Goal: Transaction & Acquisition: Purchase product/service

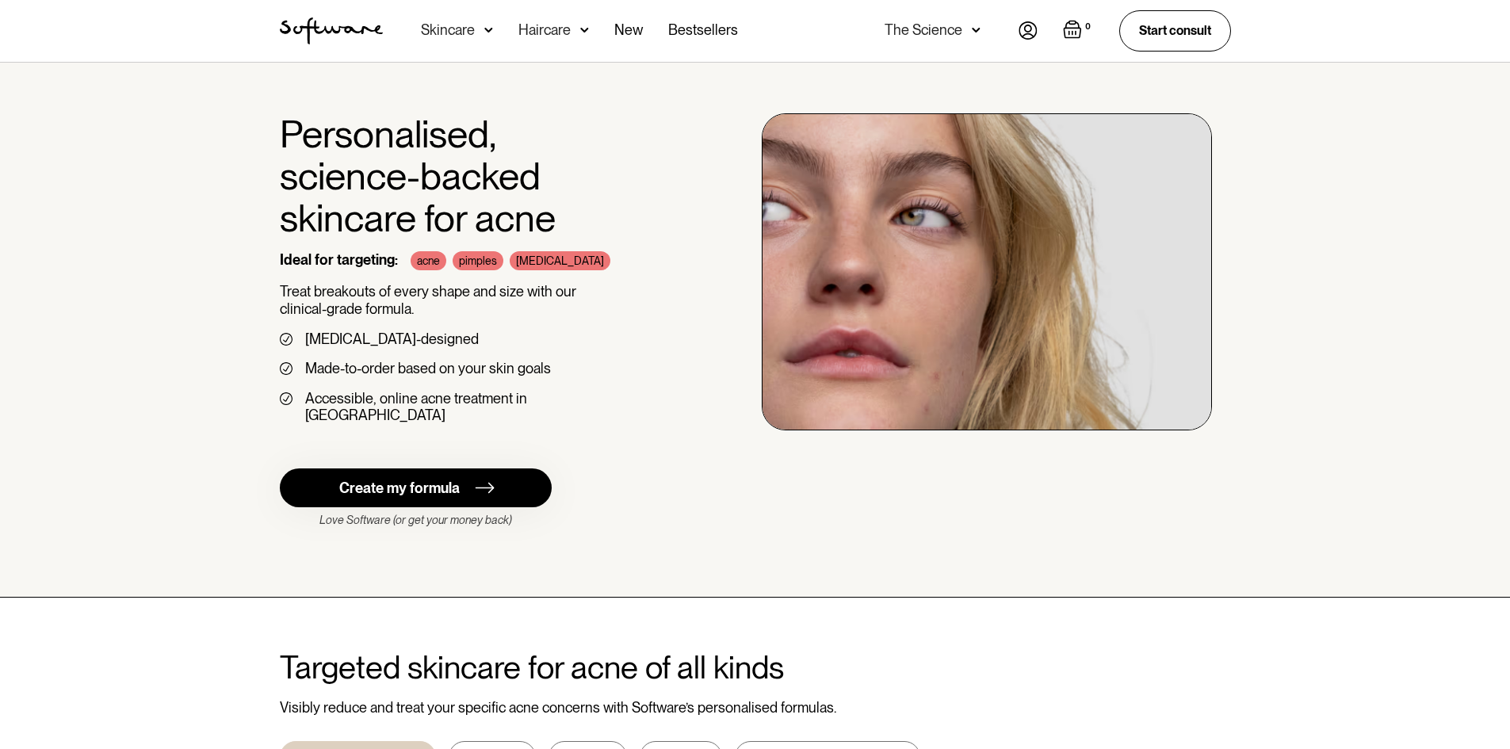
click at [485, 27] on img at bounding box center [488, 30] width 9 height 16
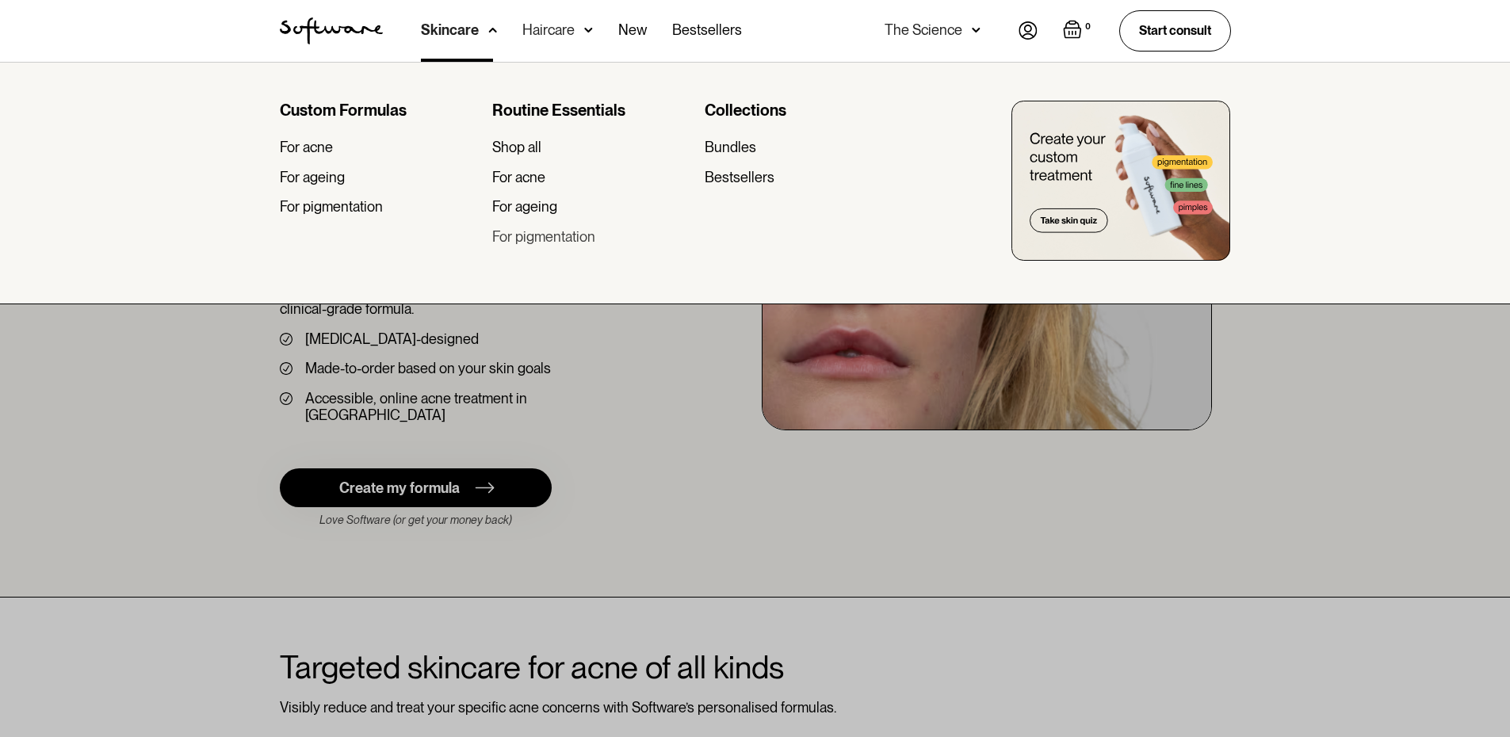
click at [538, 236] on div "For pigmentation" at bounding box center [543, 236] width 103 height 17
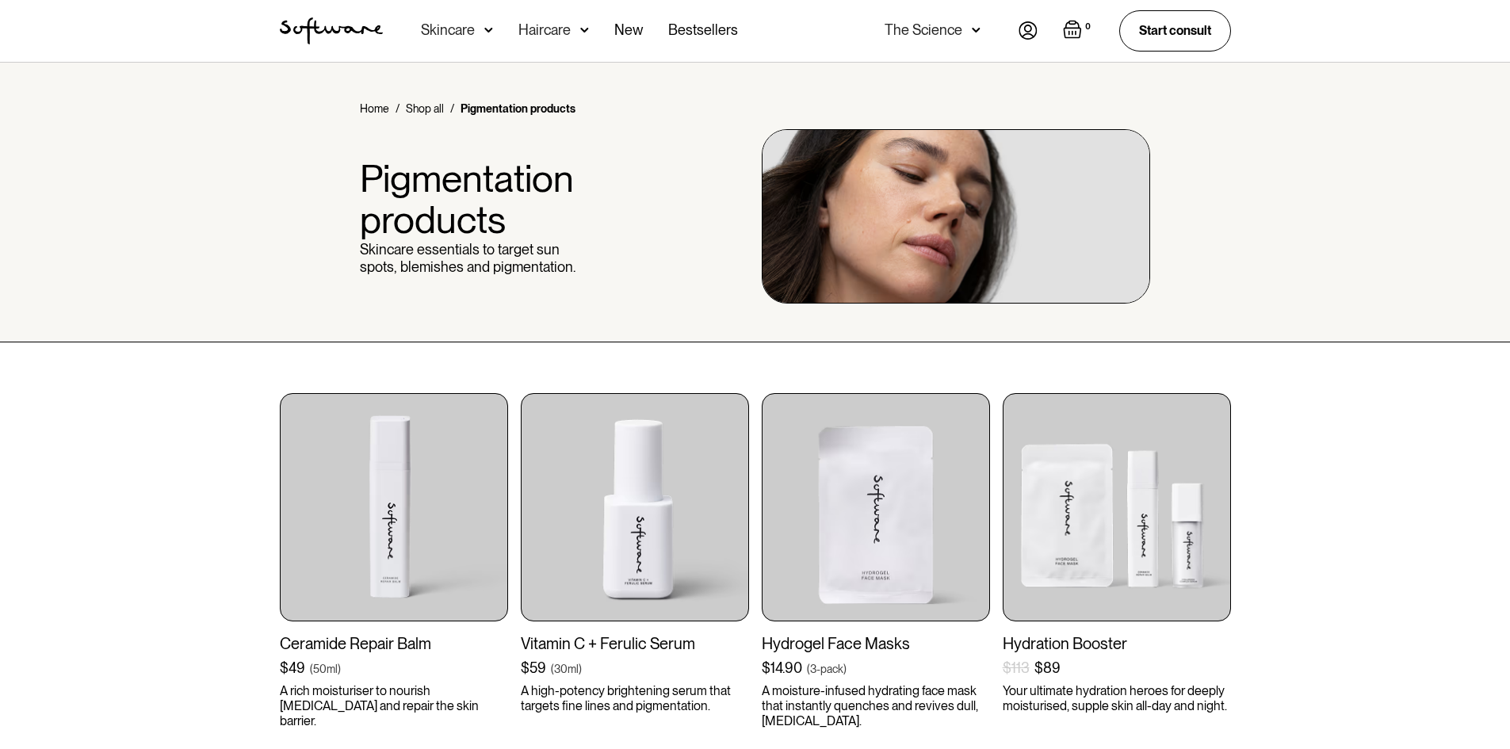
click at [482, 24] on div "Skincare" at bounding box center [457, 31] width 72 height 62
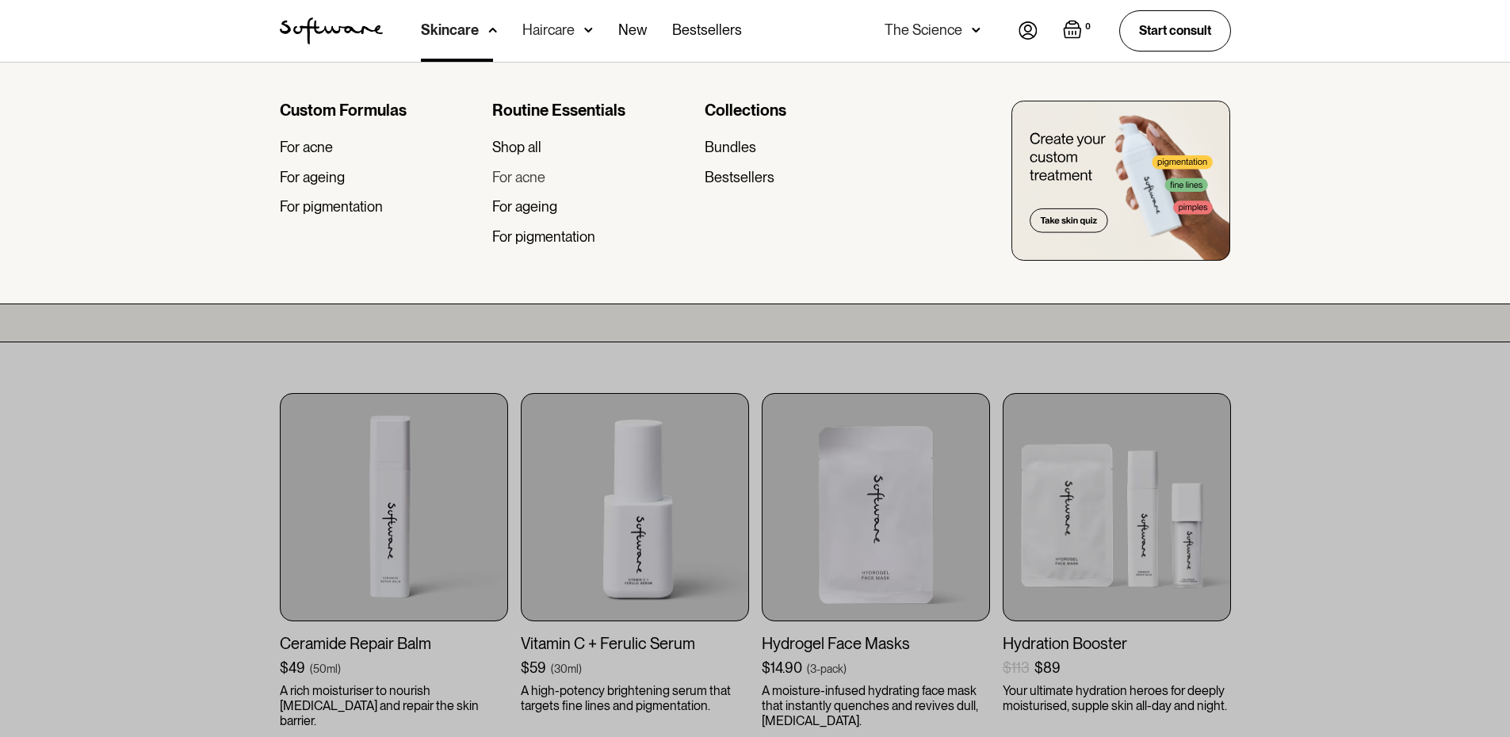
click at [526, 170] on div "For acne" at bounding box center [518, 177] width 53 height 17
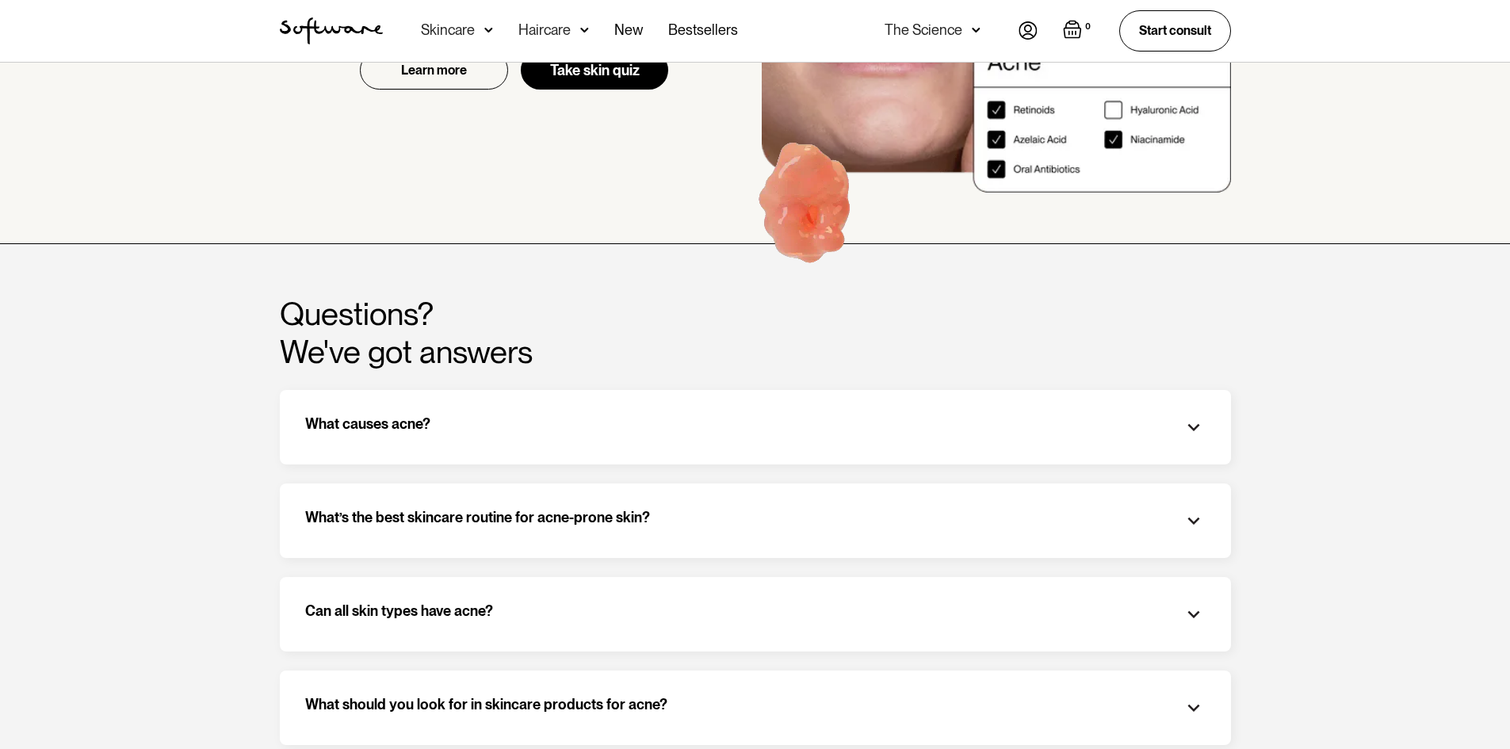
scroll to position [316, 0]
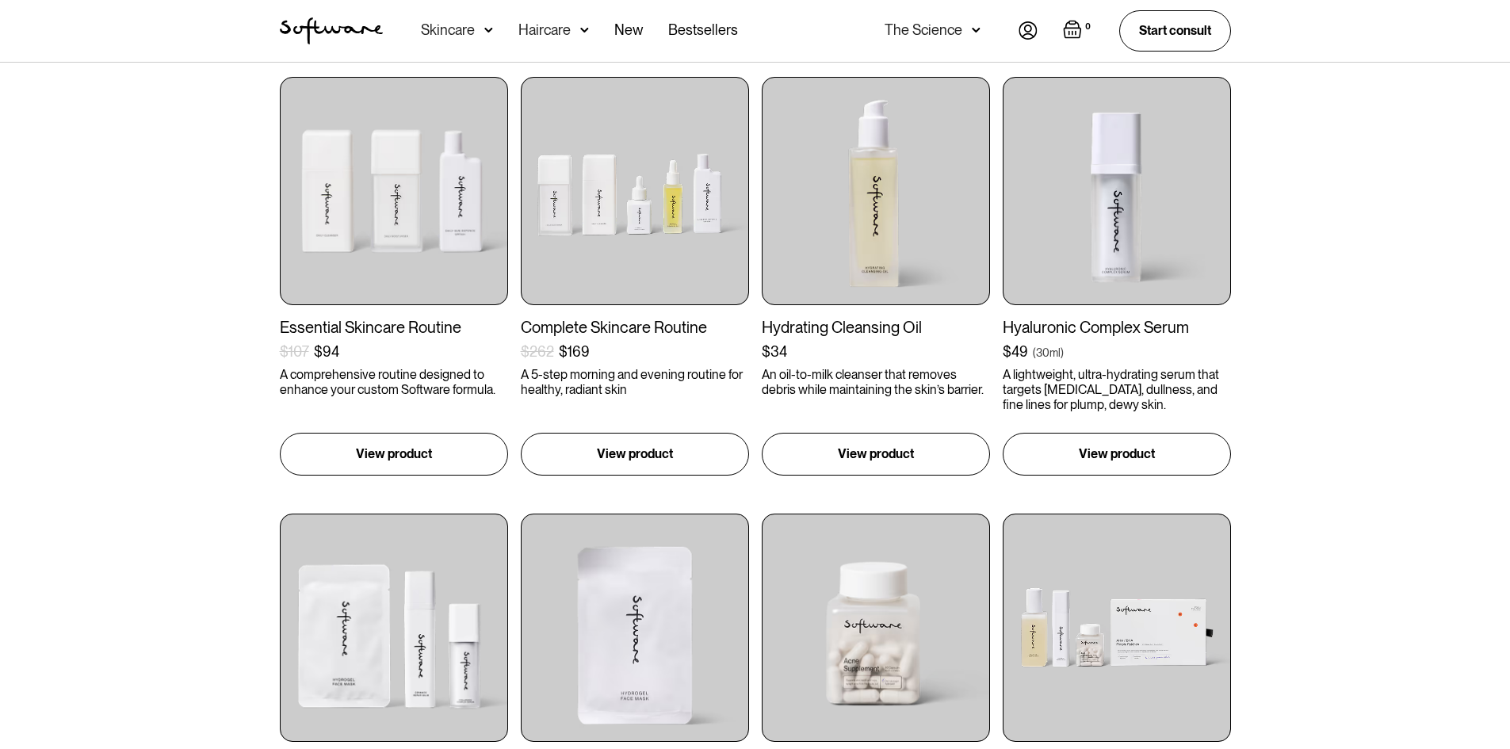
click at [1430, 213] on div "Essential Skincare Routine $107 $94 ( ) A comprehensive routine designed to enh…" at bounding box center [755, 713] width 1510 height 1374
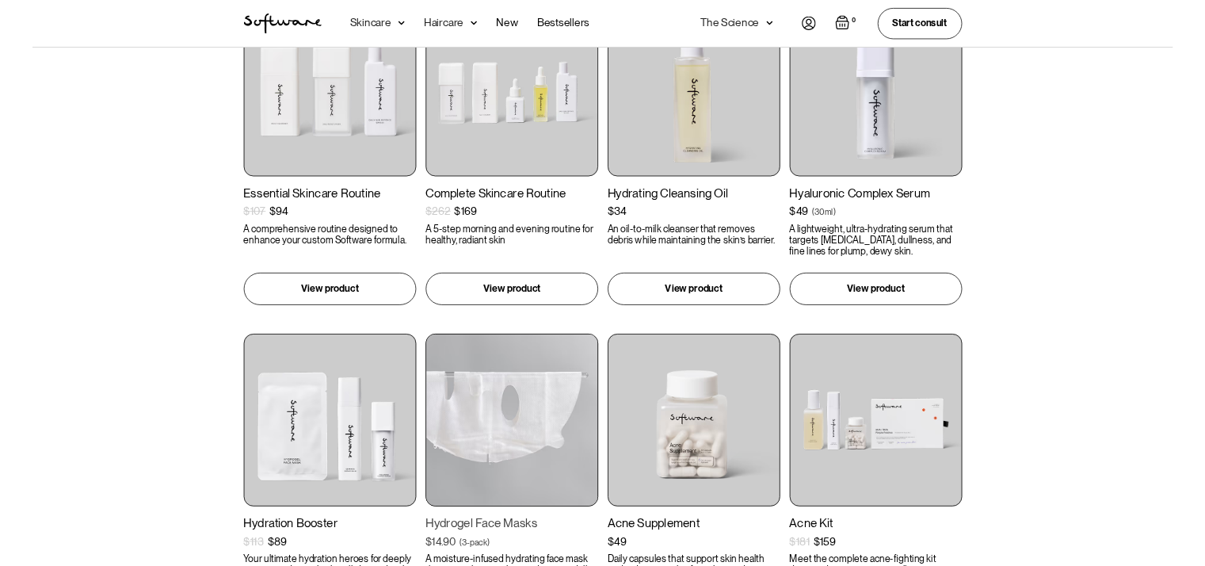
scroll to position [0, 0]
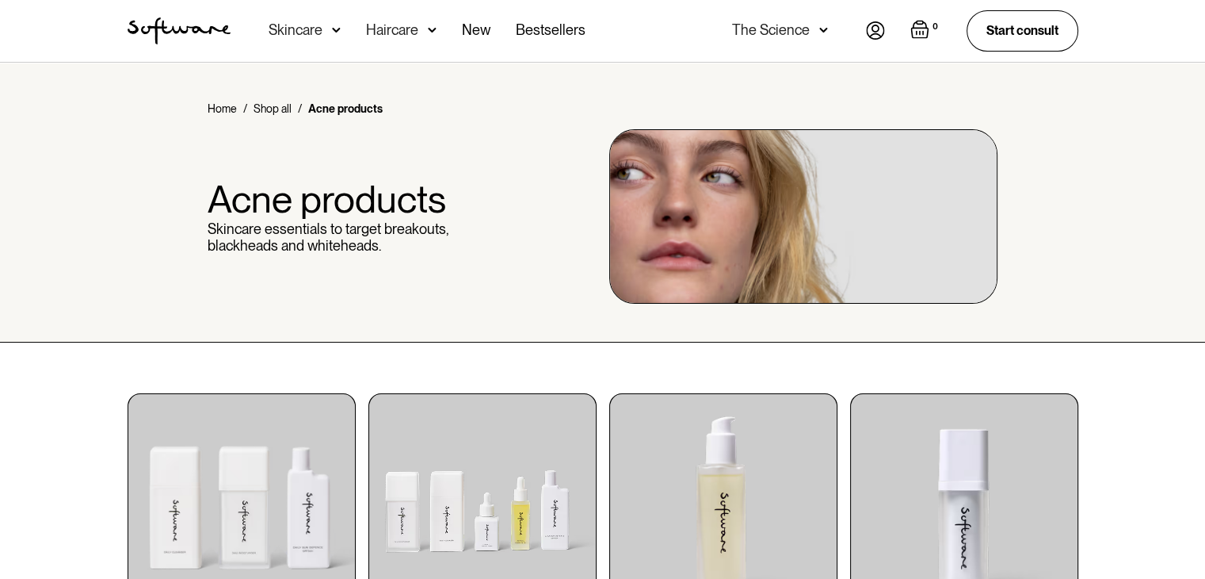
click at [321, 21] on div "Skincare" at bounding box center [305, 31] width 72 height 62
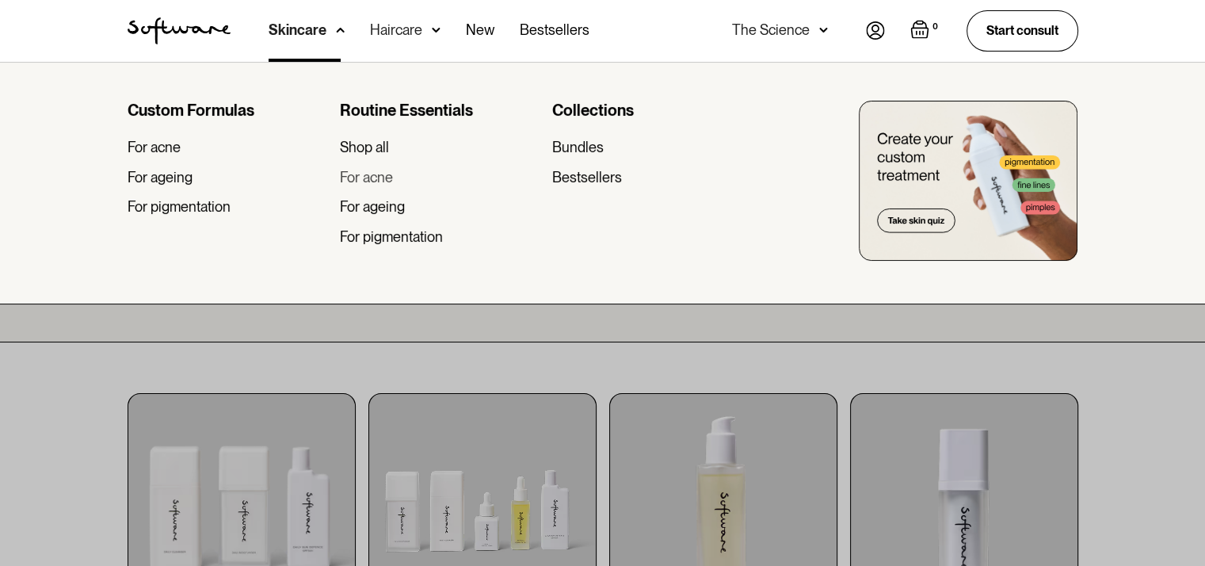
click at [389, 175] on div "For acne" at bounding box center [366, 177] width 53 height 17
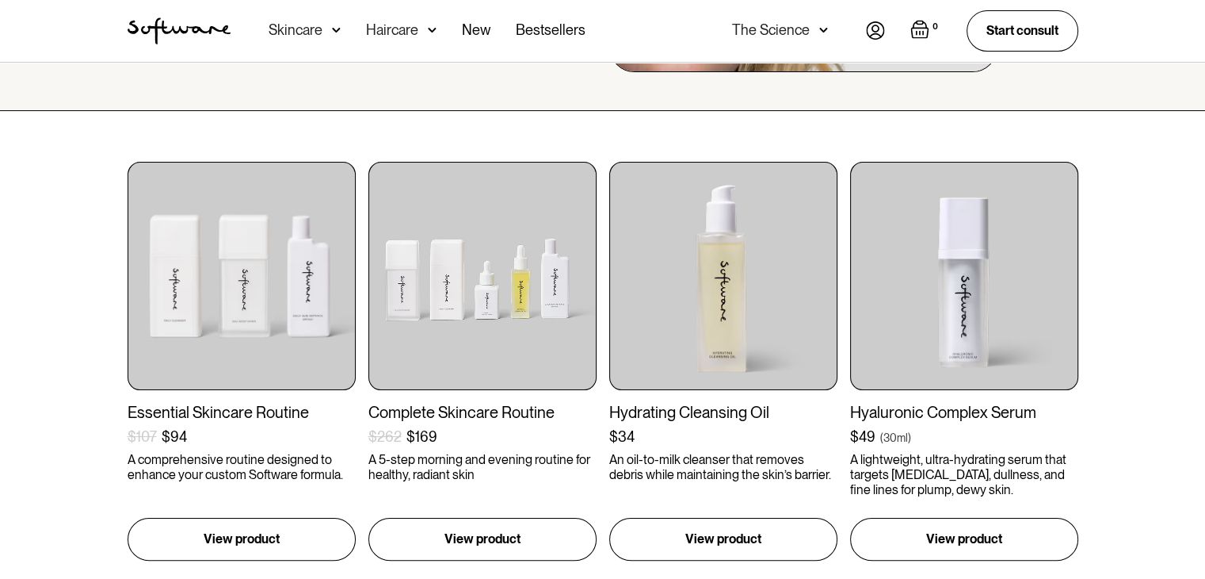
scroll to position [238, 0]
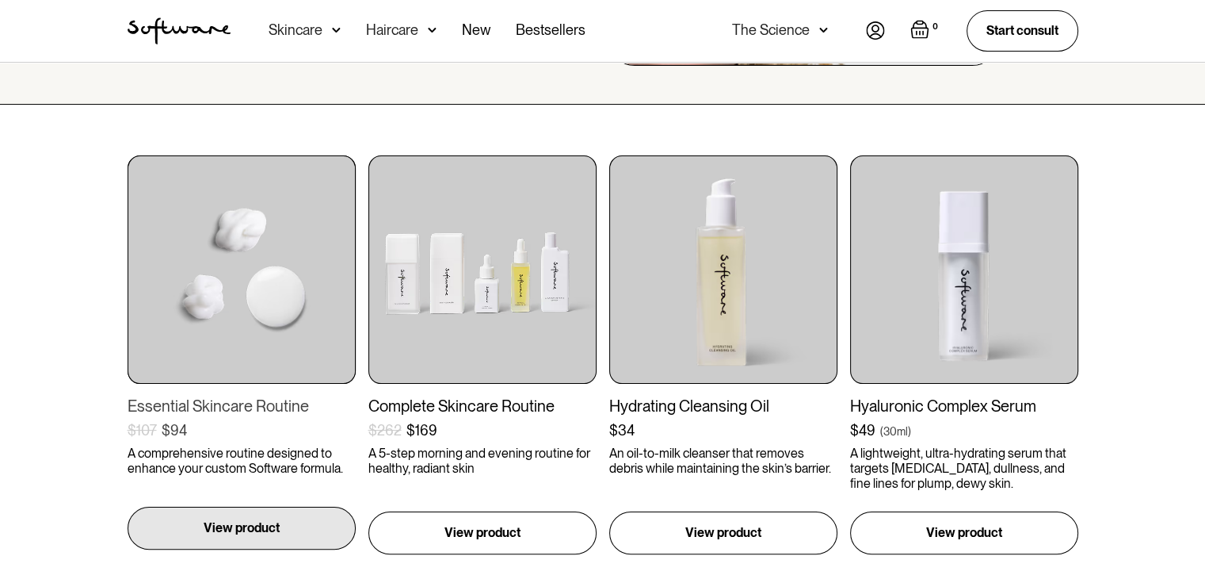
click at [243, 514] on div "View product" at bounding box center [242, 527] width 228 height 43
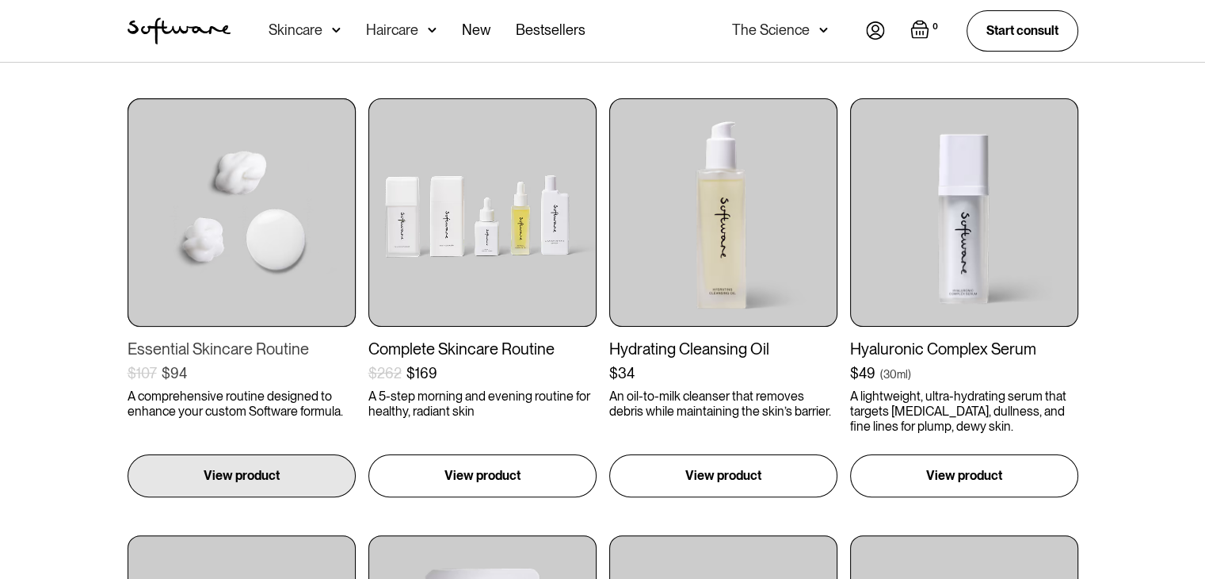
scroll to position [396, 0]
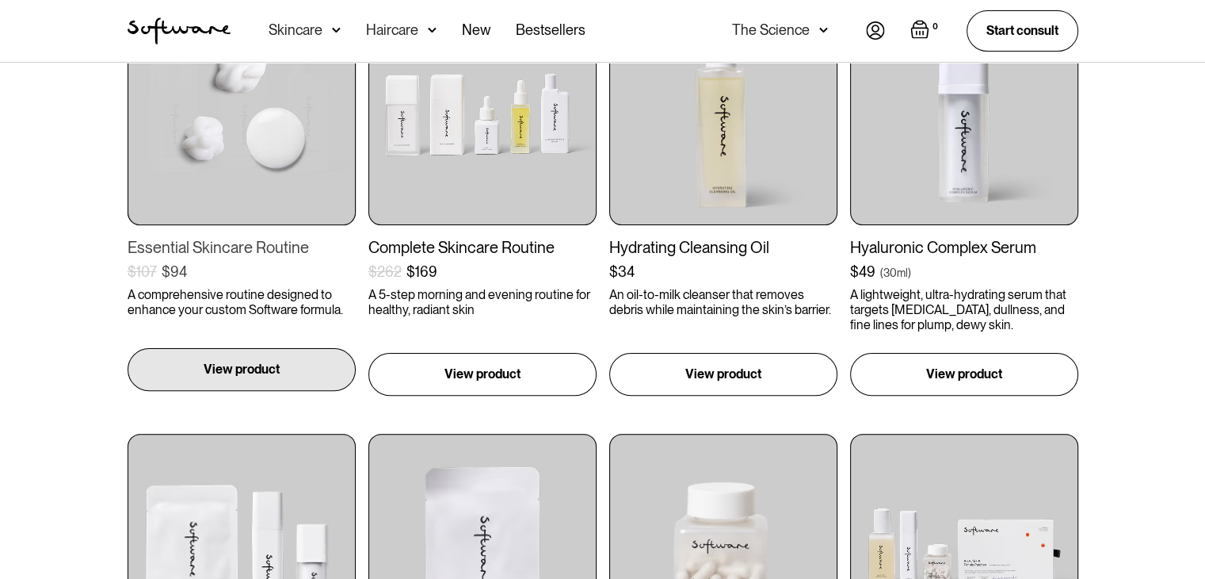
click at [279, 359] on div "View product" at bounding box center [242, 369] width 228 height 43
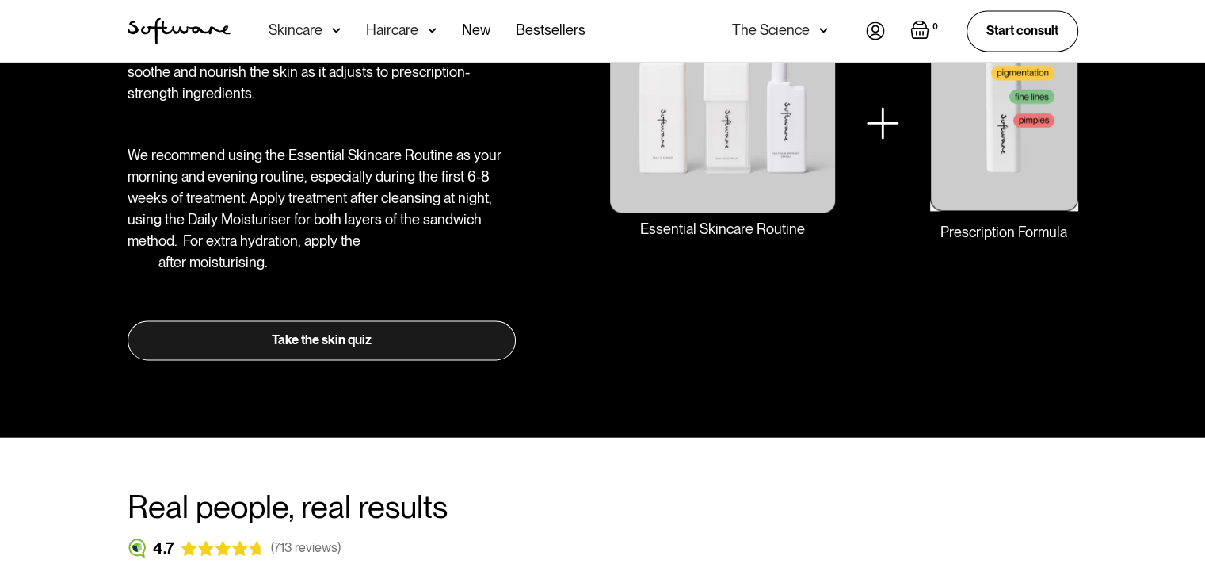
scroll to position [2378, 0]
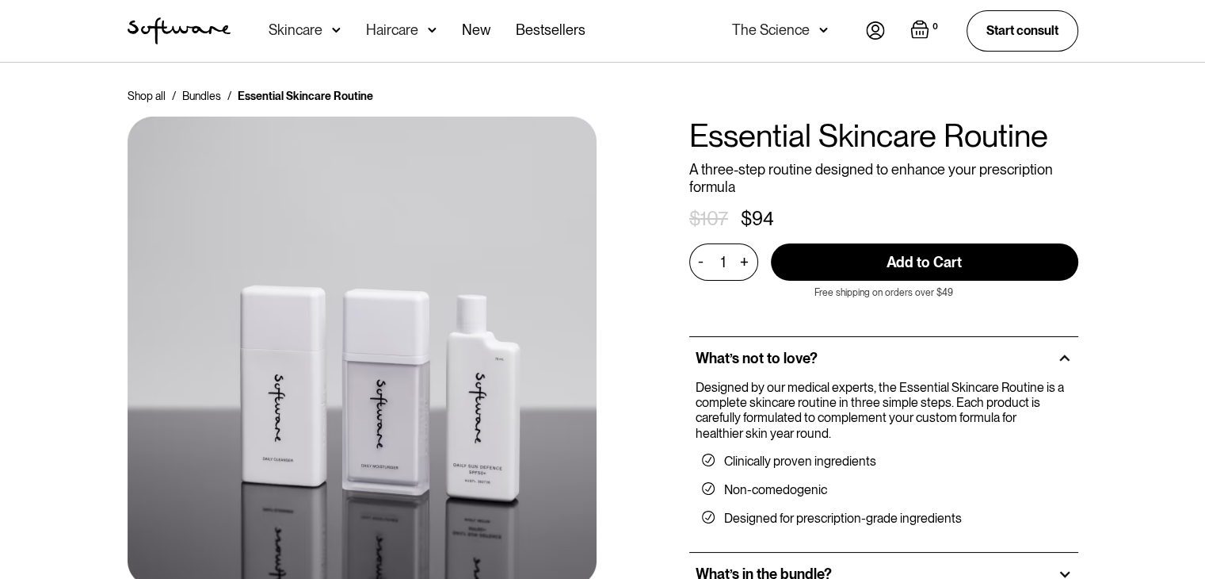
click at [798, 137] on h1 "Essential Skincare Routine" at bounding box center [883, 135] width 389 height 38
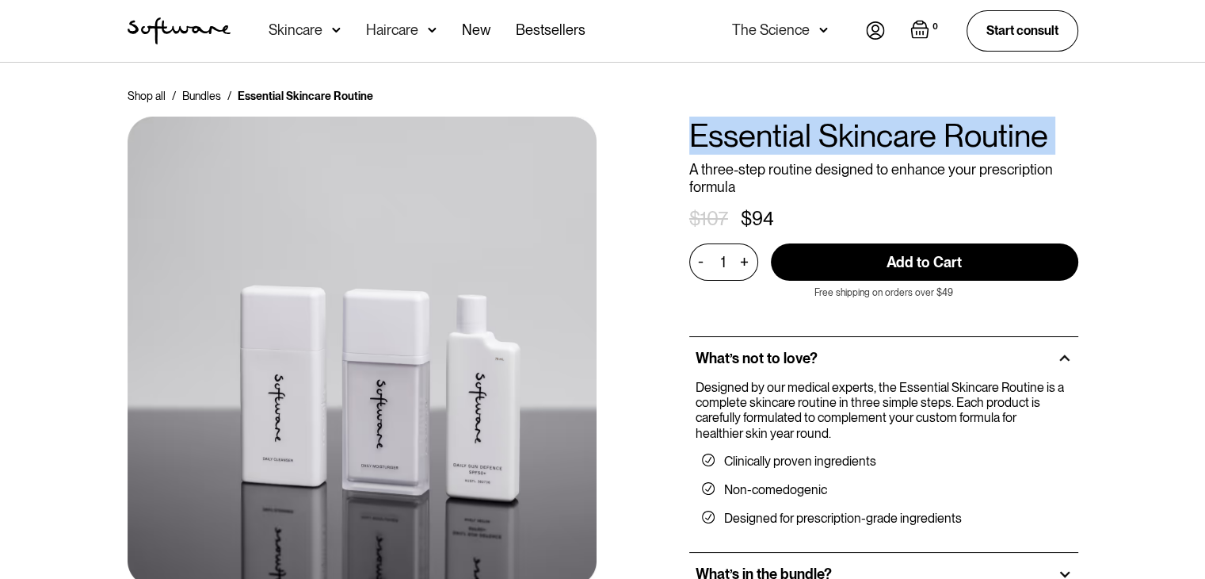
click at [798, 137] on h1 "Essential Skincare Routine" at bounding box center [883, 135] width 389 height 38
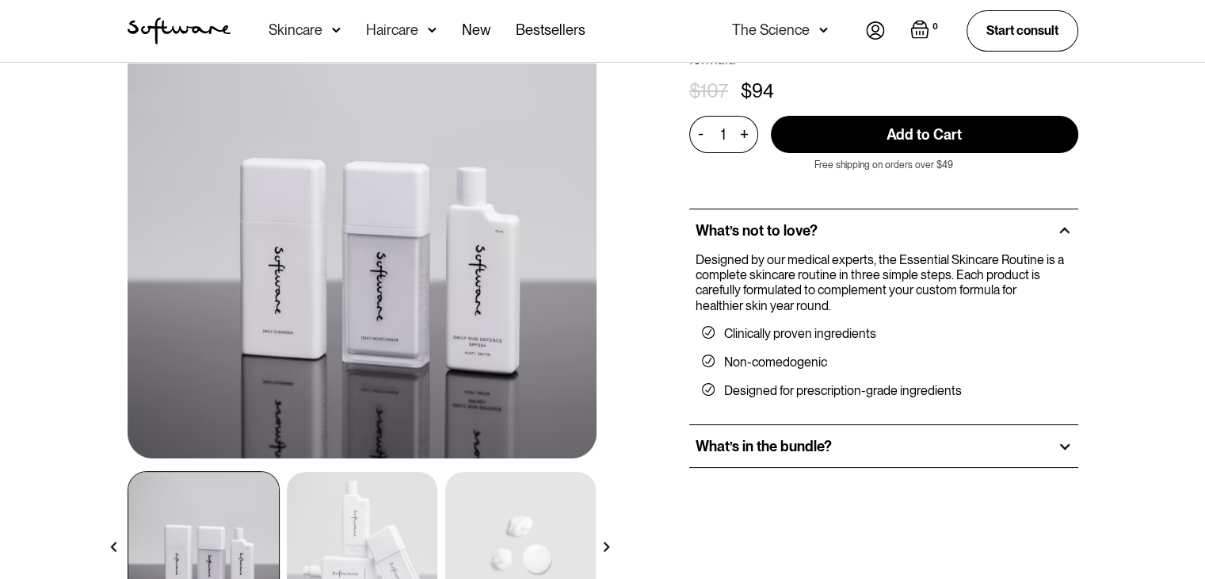
scroll to position [238, 0]
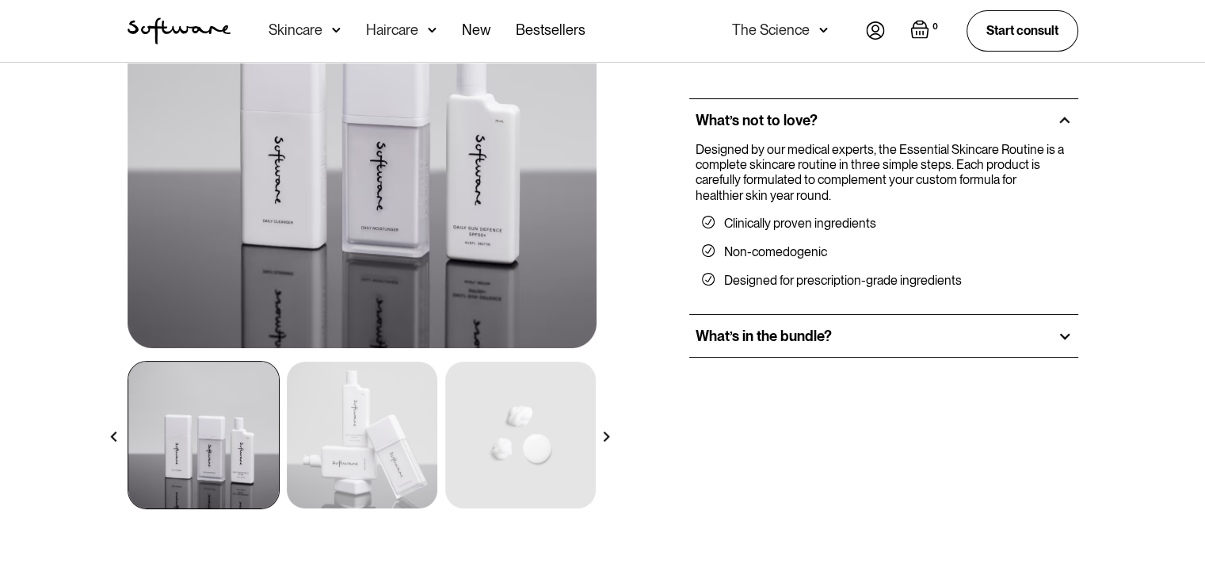
click at [783, 324] on div "What’s in the bundle?" at bounding box center [883, 336] width 389 height 43
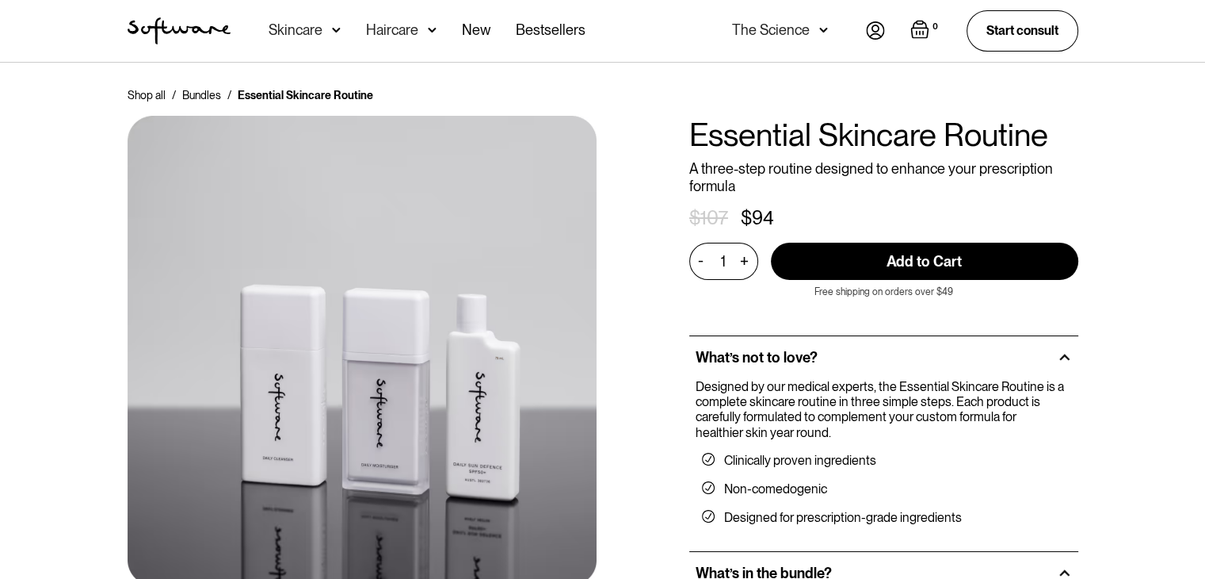
scroll to position [0, 0]
